Goal: Task Accomplishment & Management: Use online tool/utility

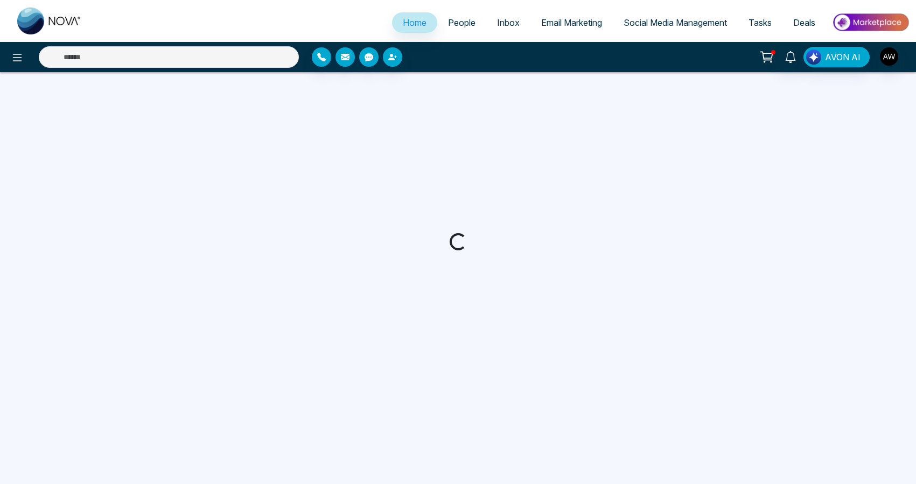
select select "*"
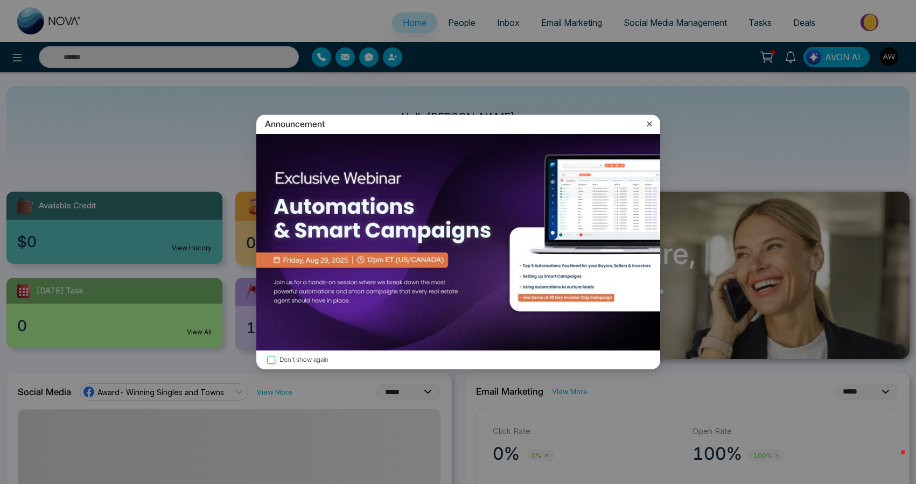
click at [651, 127] on icon at bounding box center [649, 124] width 5 height 5
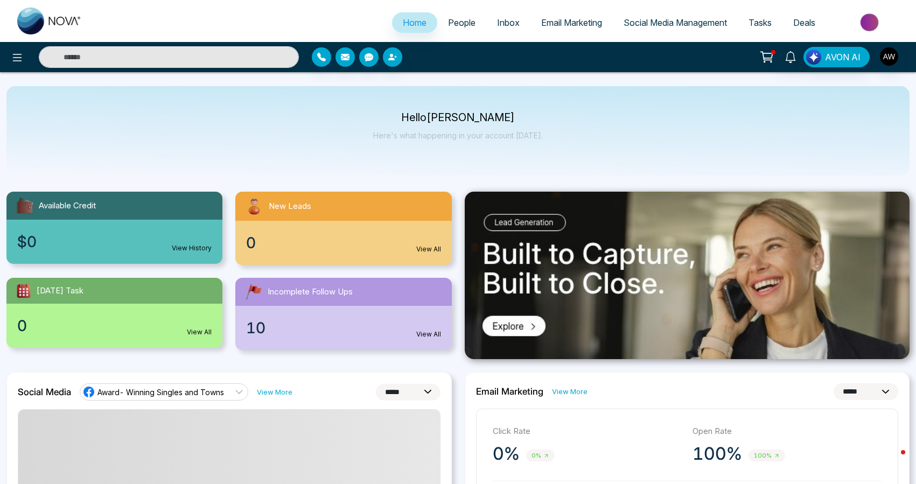
click at [662, 28] on link "Social Media Management" at bounding box center [675, 22] width 125 height 20
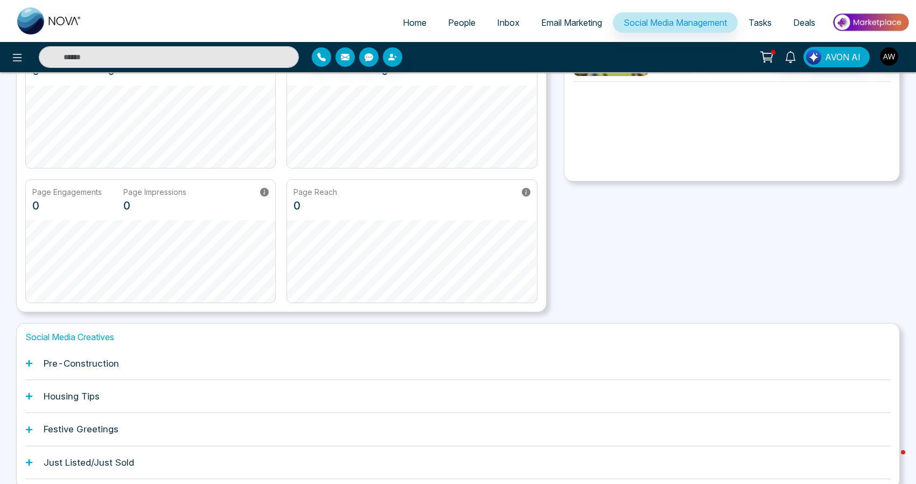
scroll to position [133, 0]
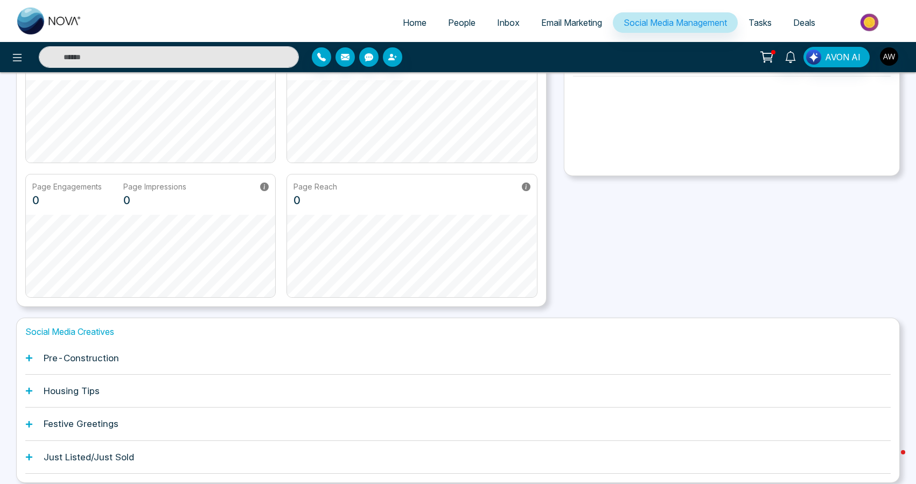
click at [76, 354] on h1 "Pre-Construction" at bounding box center [81, 358] width 75 height 11
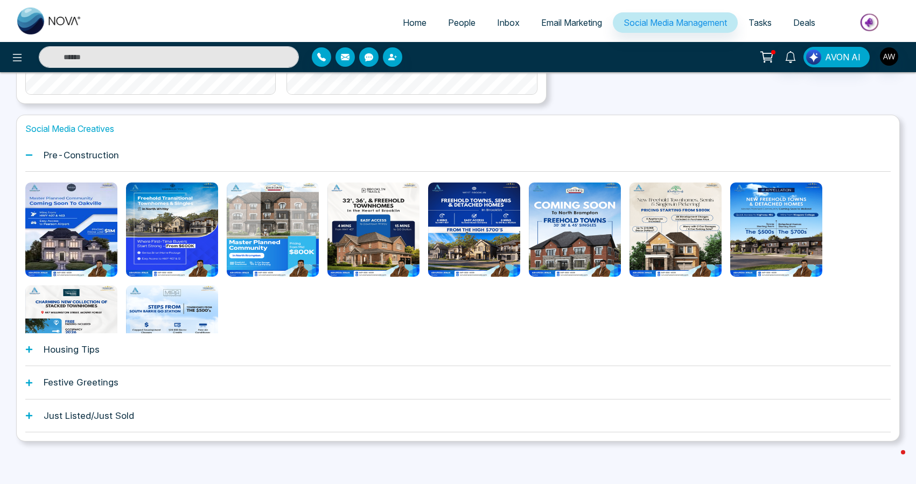
scroll to position [335, 0]
click at [95, 355] on div "Housing Tips" at bounding box center [457, 350] width 865 height 33
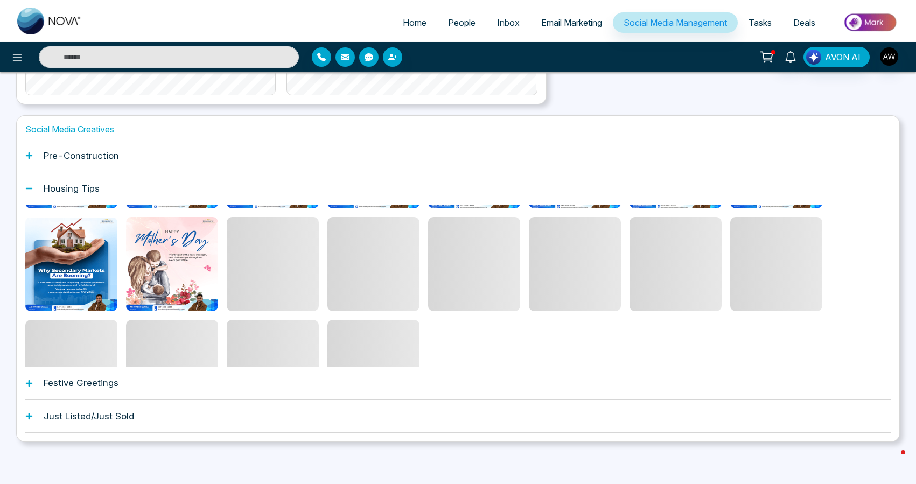
scroll to position [103, 0]
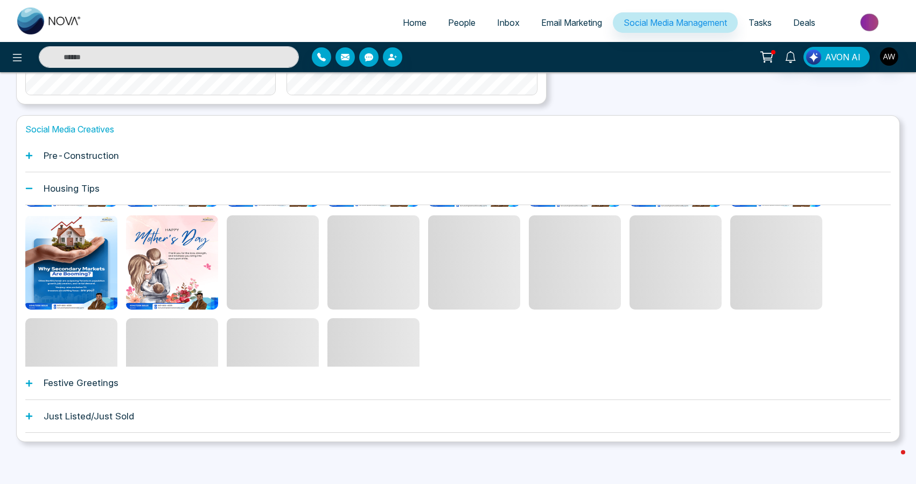
click at [88, 387] on h1 "Festive Greetings" at bounding box center [81, 382] width 75 height 11
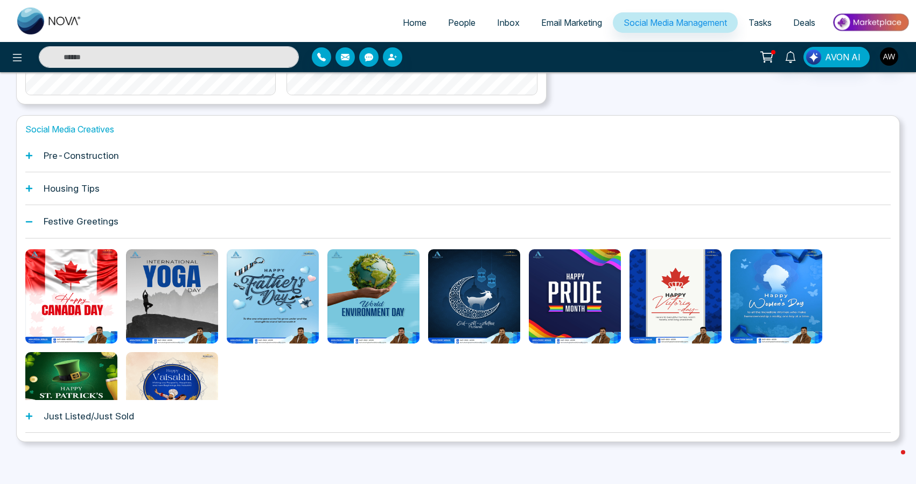
click at [85, 422] on div "Just Listed/Just Sold" at bounding box center [457, 416] width 865 height 33
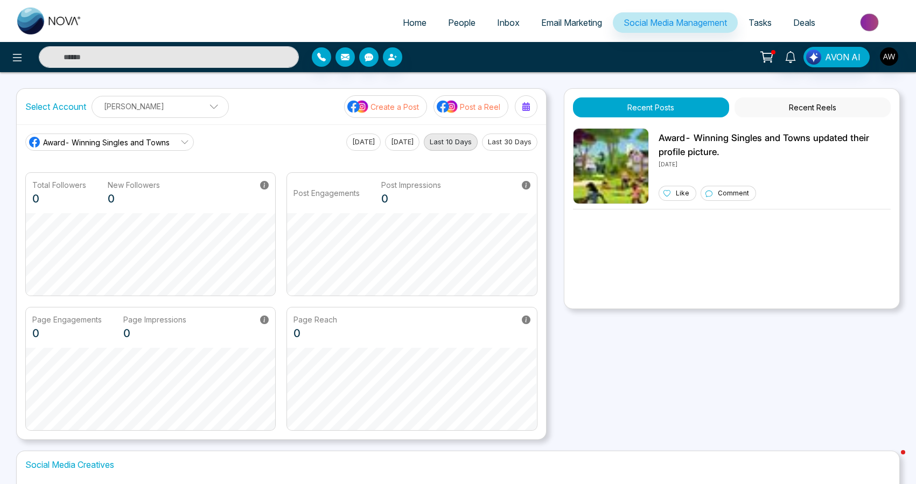
scroll to position [0, 0]
click at [557, 25] on span "Email Marketing" at bounding box center [571, 22] width 61 height 11
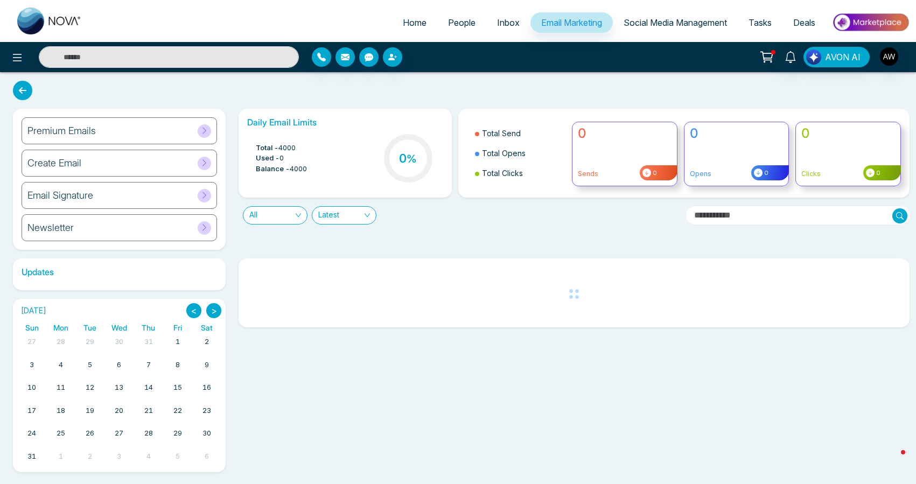
click at [497, 20] on span "Inbox" at bounding box center [508, 22] width 23 height 11
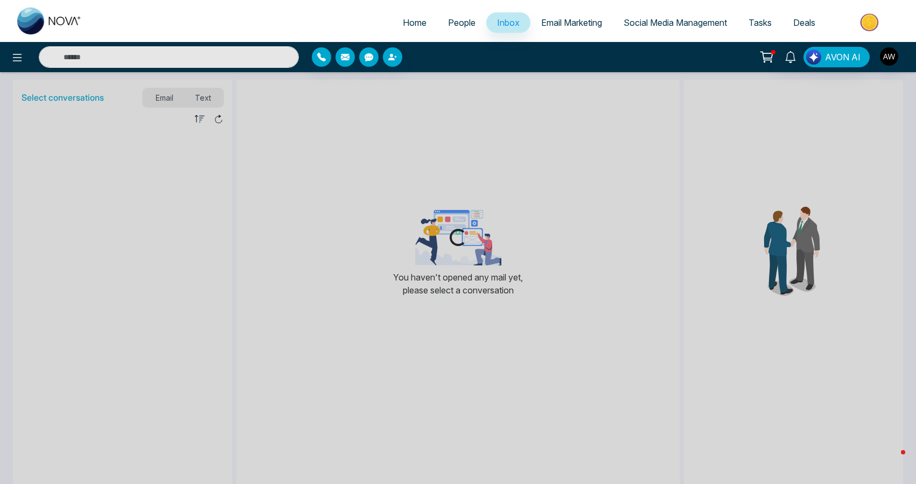
click at [664, 21] on span "Social Media Management" at bounding box center [675, 22] width 103 height 11
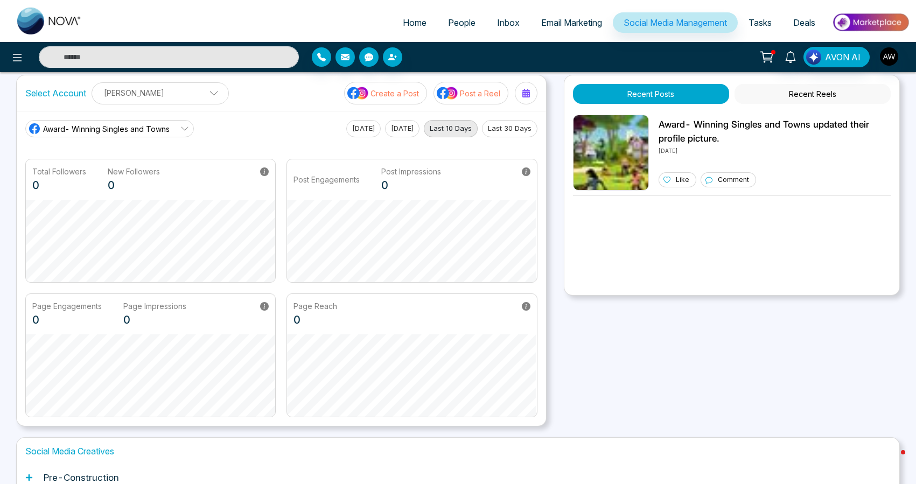
scroll to position [13, 0]
click at [480, 101] on button "Post a Reel" at bounding box center [470, 93] width 75 height 23
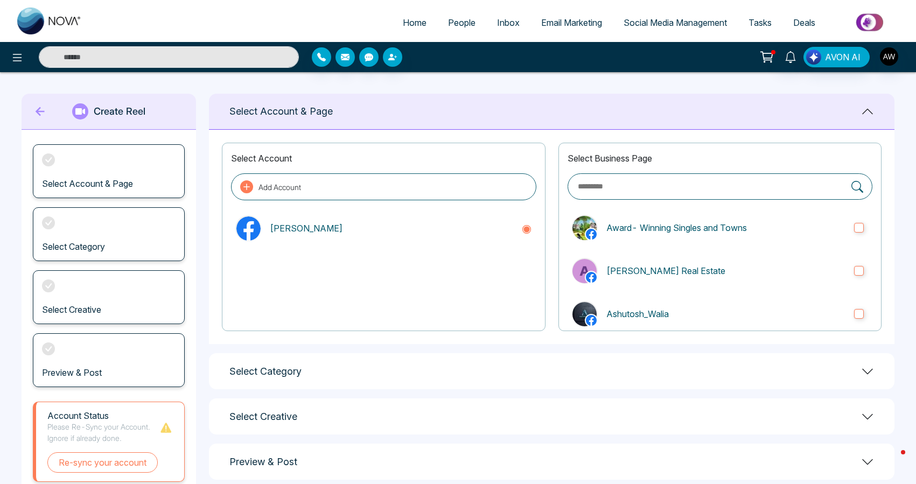
click at [447, 371] on div "Select Category" at bounding box center [551, 371] width 685 height 36
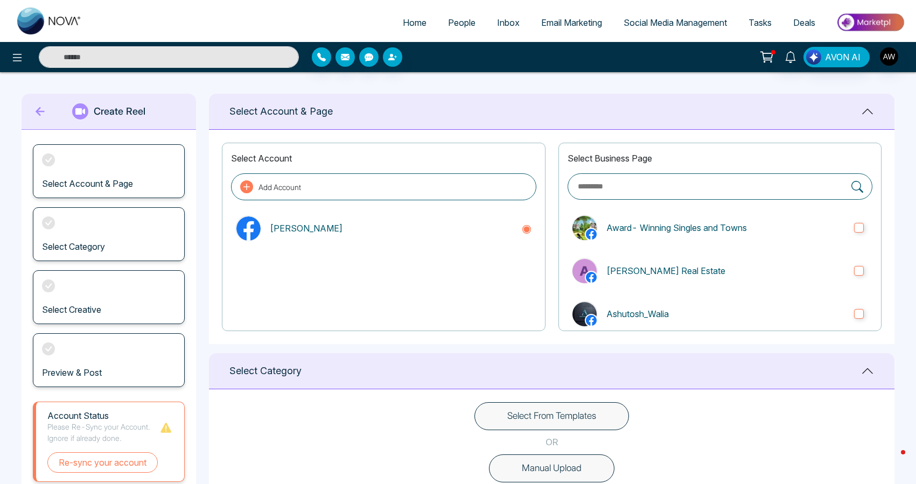
click at [528, 417] on button "Select From Templates" at bounding box center [551, 416] width 155 height 28
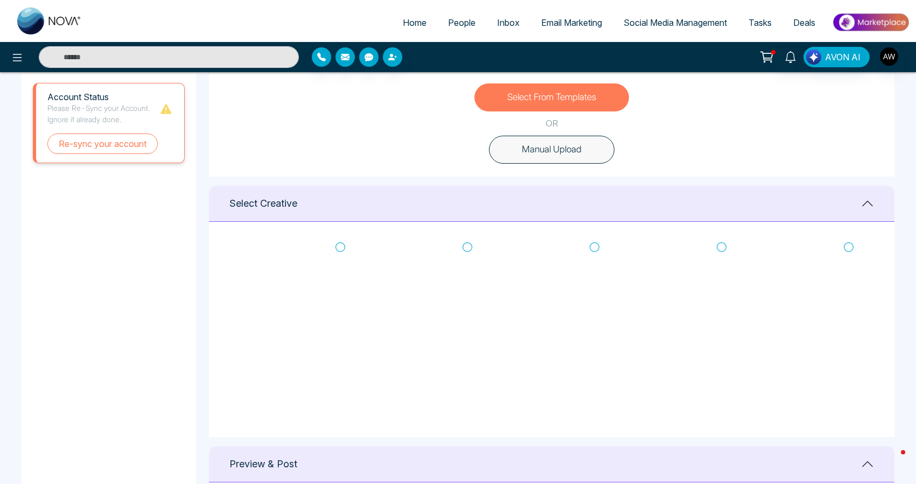
scroll to position [9, 0]
click at [597, 246] on icon at bounding box center [595, 247] width 10 height 11
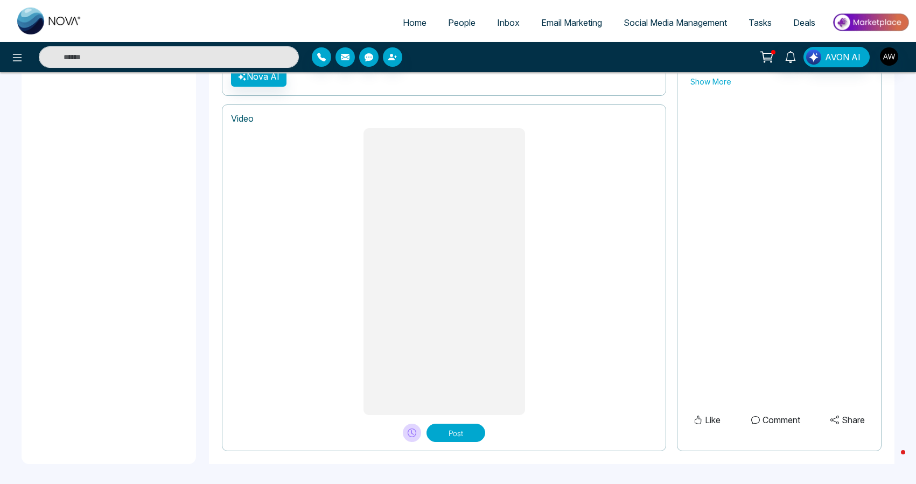
scroll to position [815, 0]
click at [449, 432] on button "Post" at bounding box center [455, 433] width 59 height 18
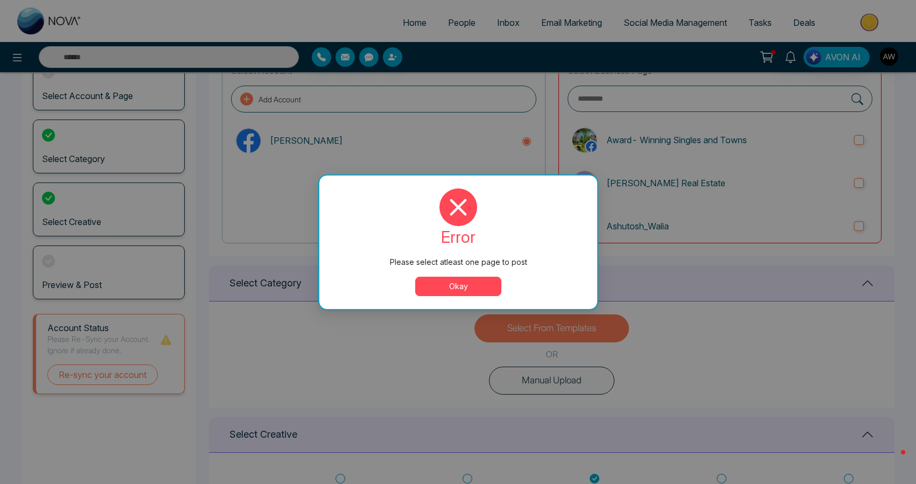
scroll to position [0, 0]
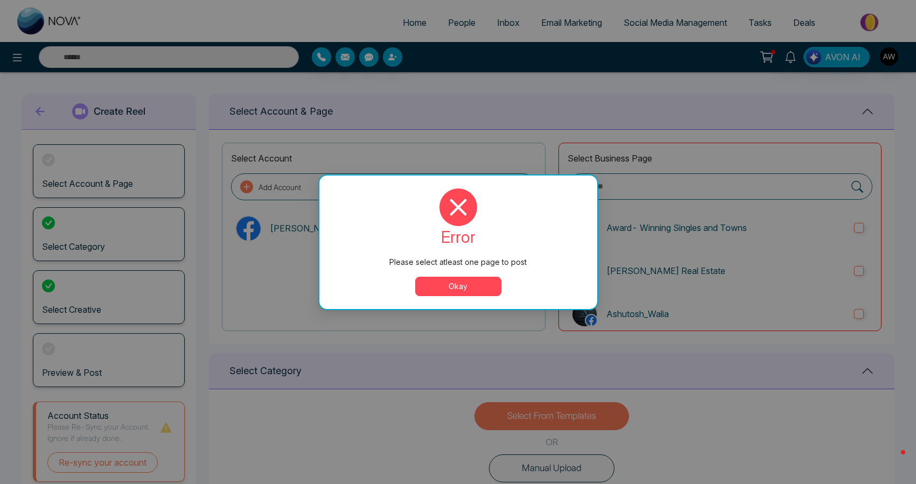
click at [444, 285] on button "Okay" at bounding box center [458, 286] width 86 height 19
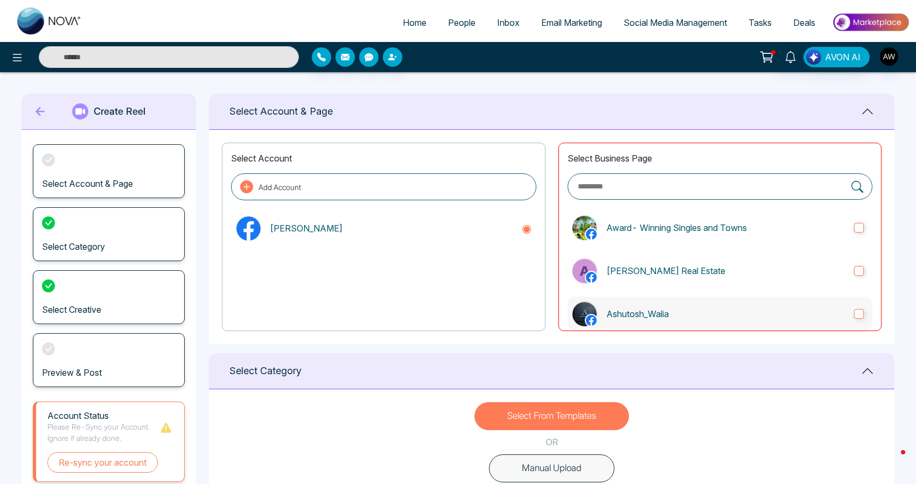
click at [665, 303] on label "Ashutosh_Walia" at bounding box center [720, 314] width 305 height 34
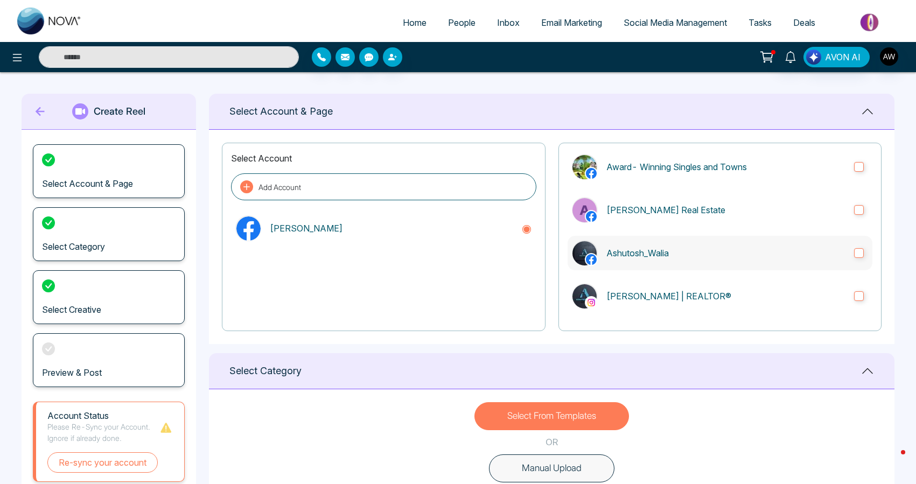
click at [665, 303] on label "[PERSON_NAME] | REALTOR®" at bounding box center [720, 296] width 305 height 34
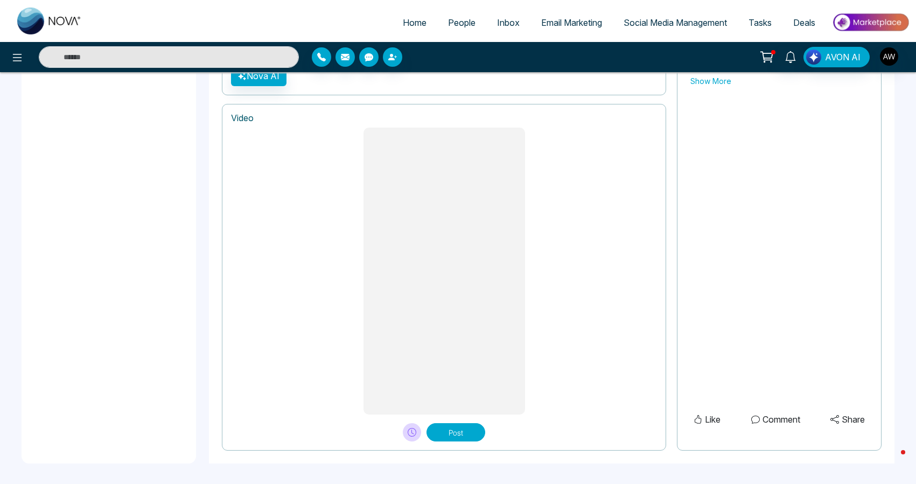
scroll to position [815, 0]
click at [464, 437] on button "Post" at bounding box center [455, 433] width 59 height 18
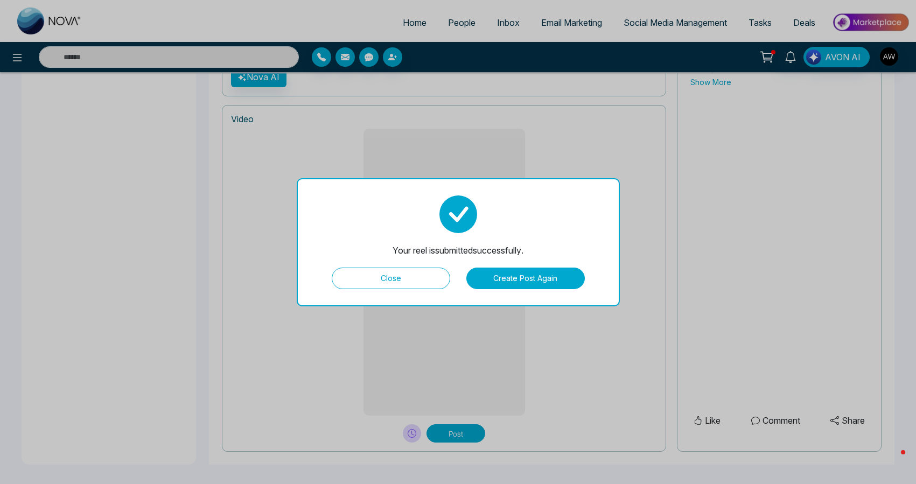
click at [400, 283] on button "Close" at bounding box center [391, 279] width 118 height 22
type textarea "**********"
